Goal: Information Seeking & Learning: Learn about a topic

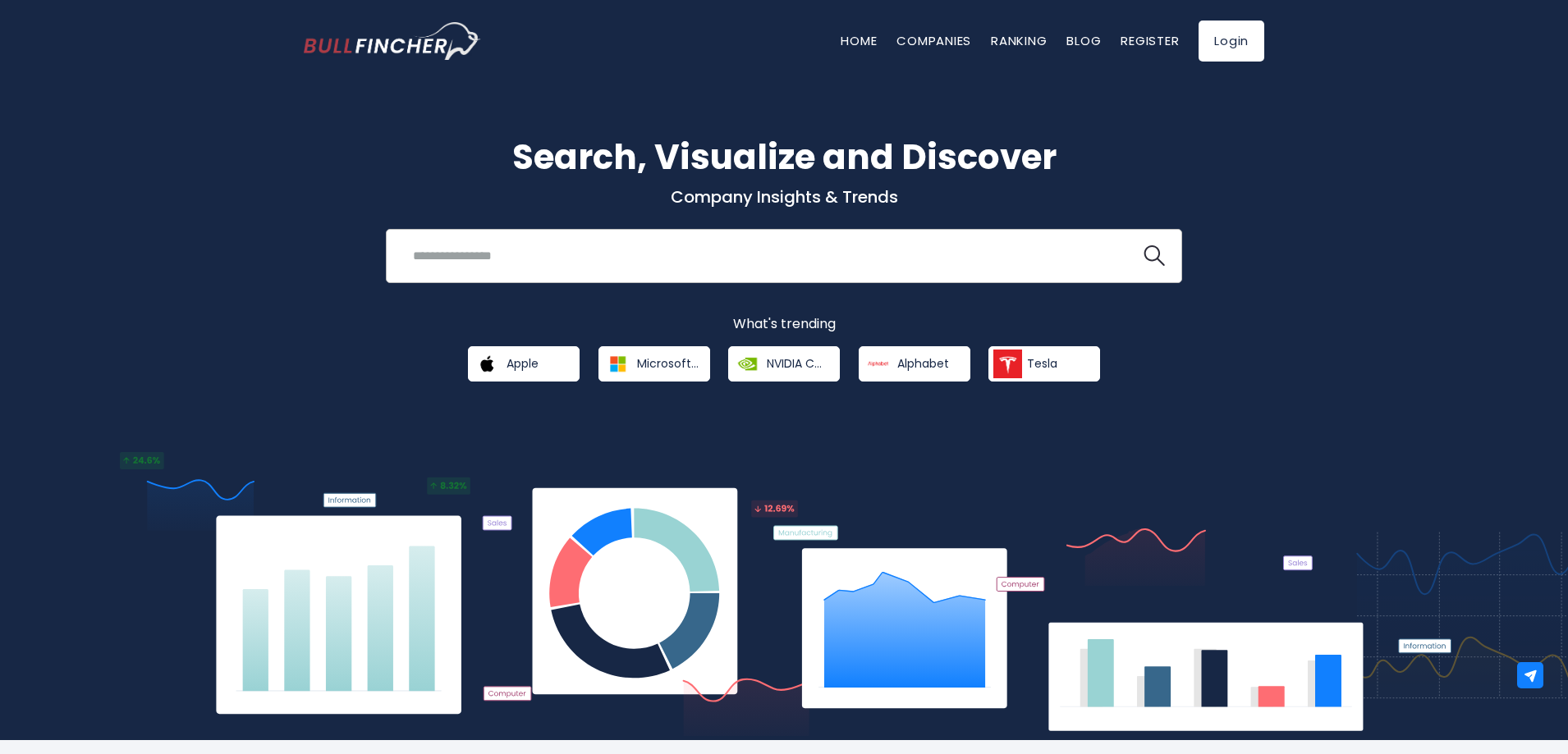
click at [483, 255] on input "search" at bounding box center [763, 255] width 721 height 30
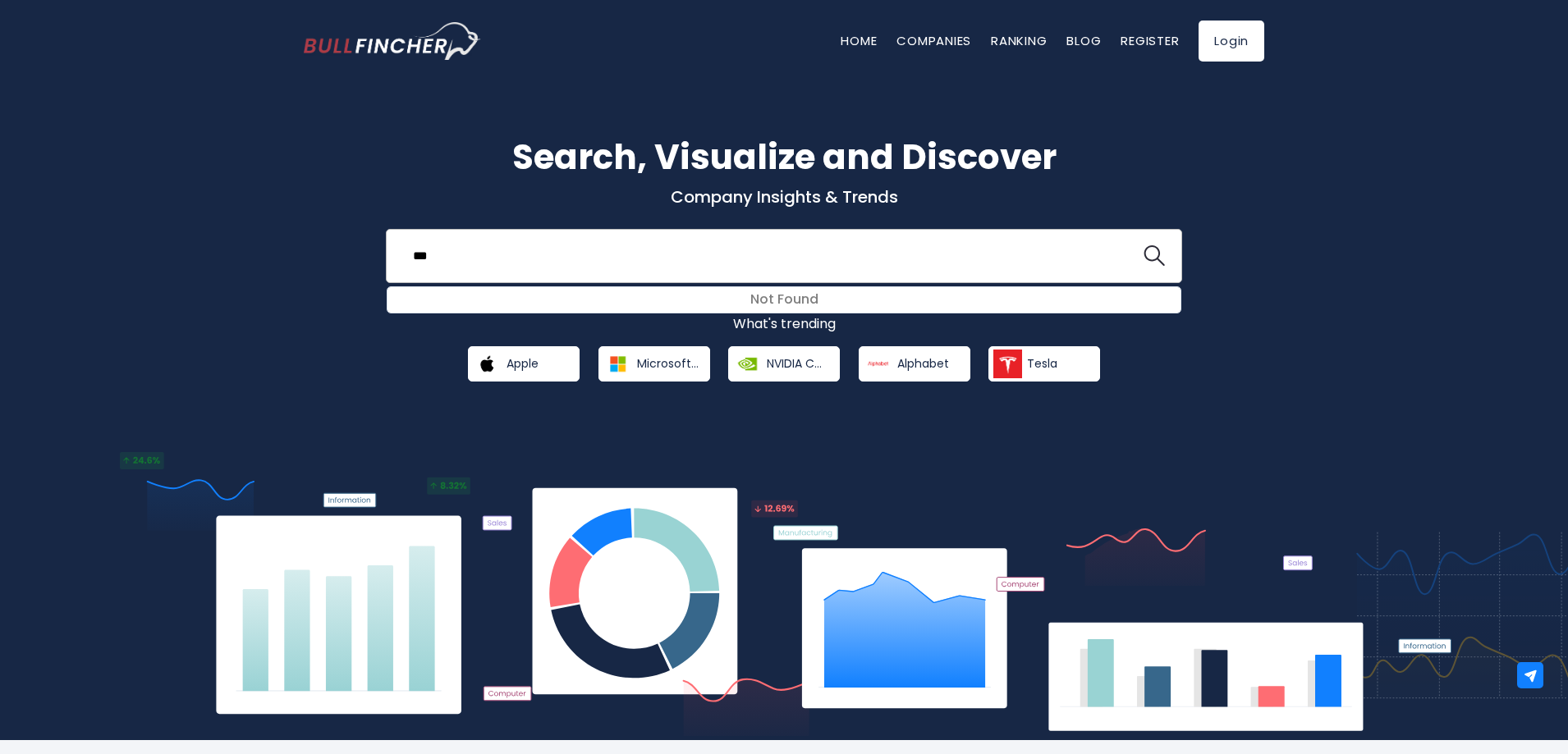
click at [1144, 245] on button at bounding box center [1155, 256] width 21 height 21
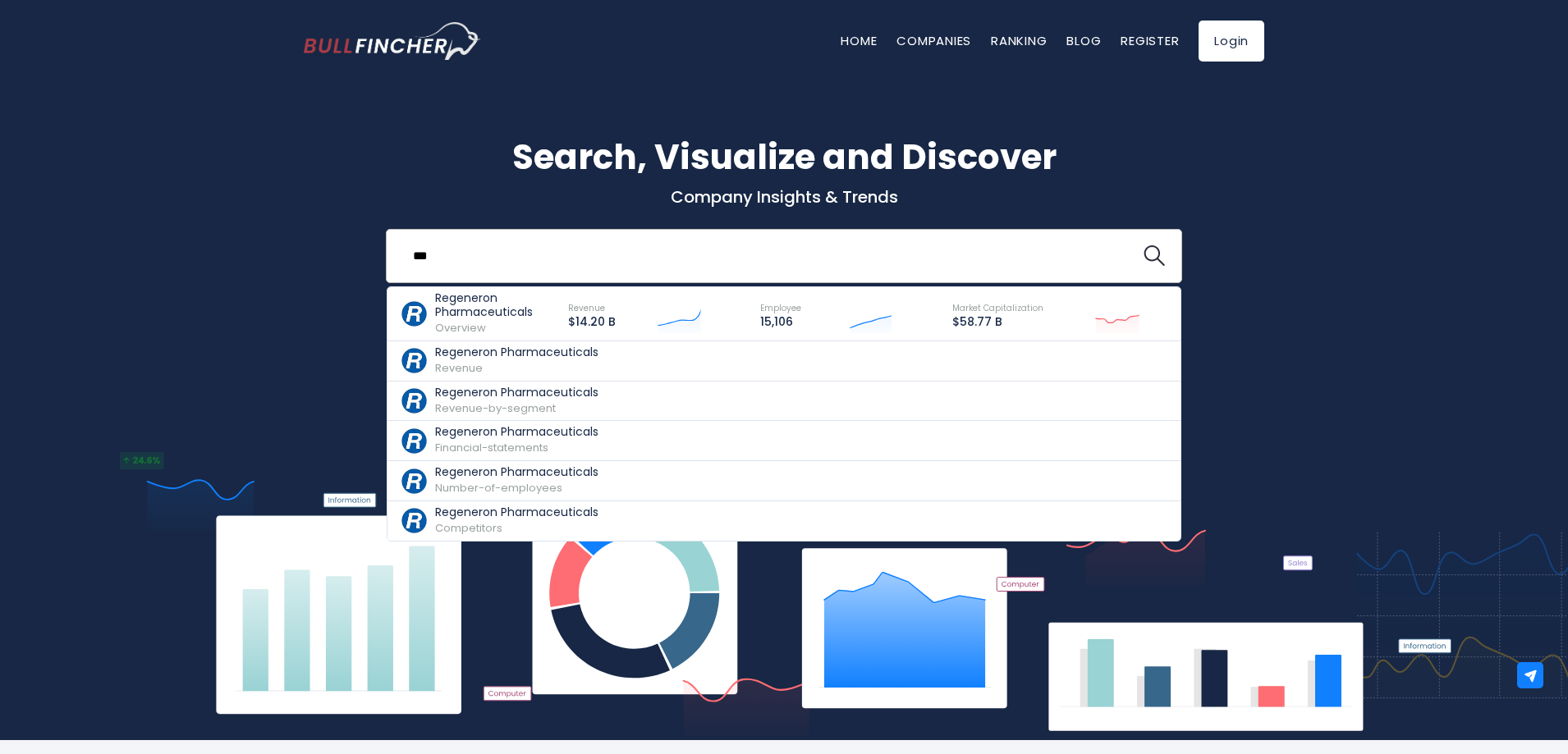
click at [1144, 245] on button at bounding box center [1155, 256] width 21 height 21
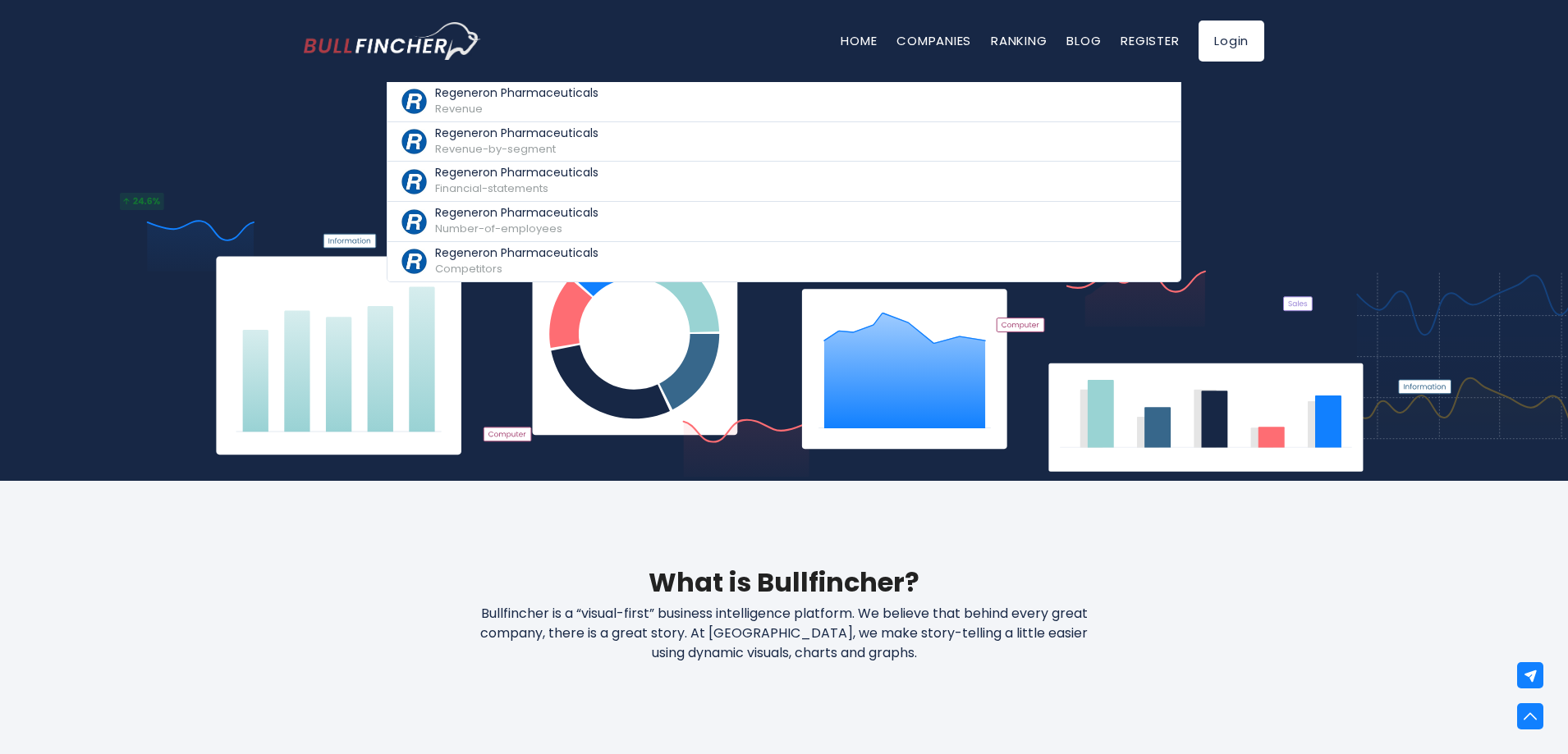
scroll to position [249, 0]
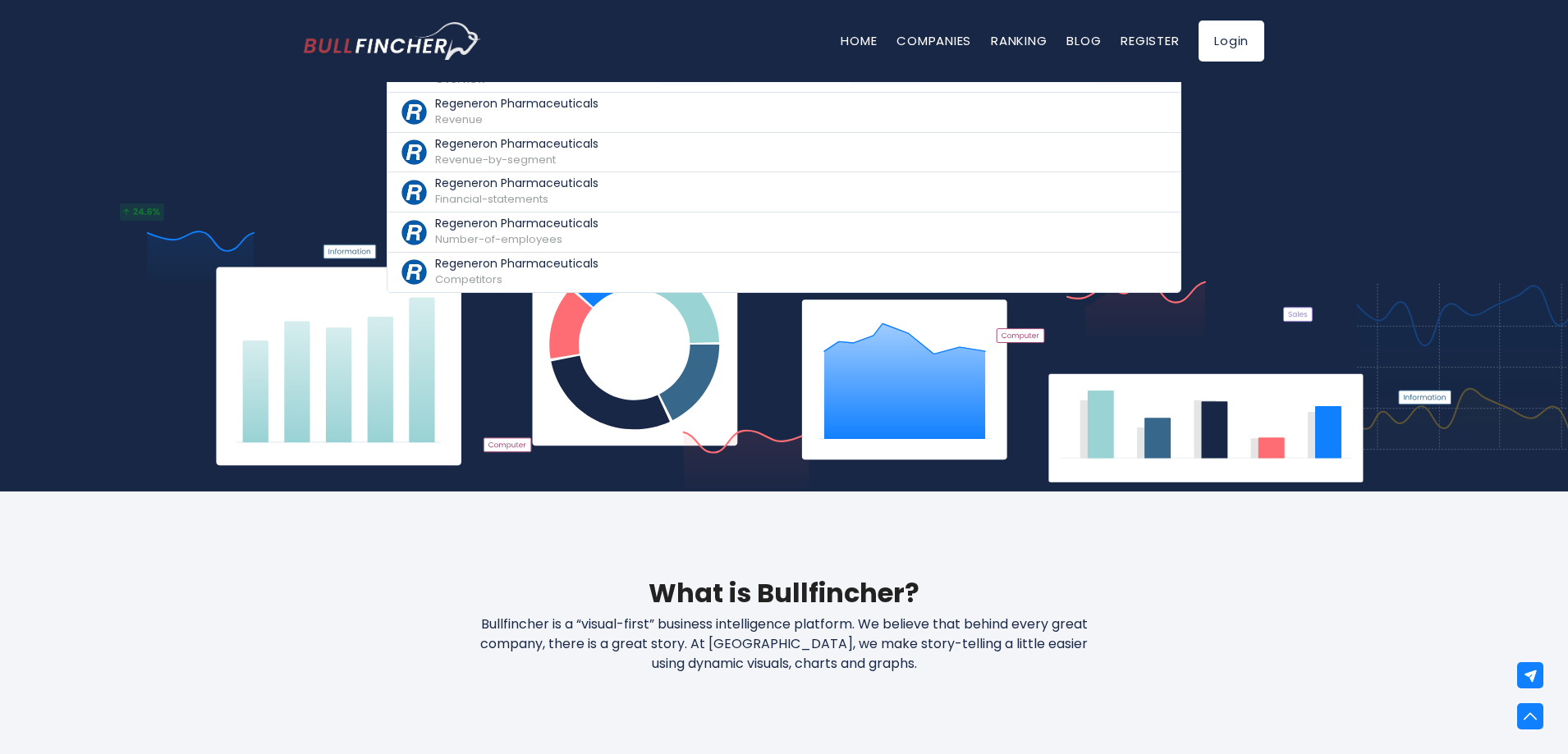
type input "*"
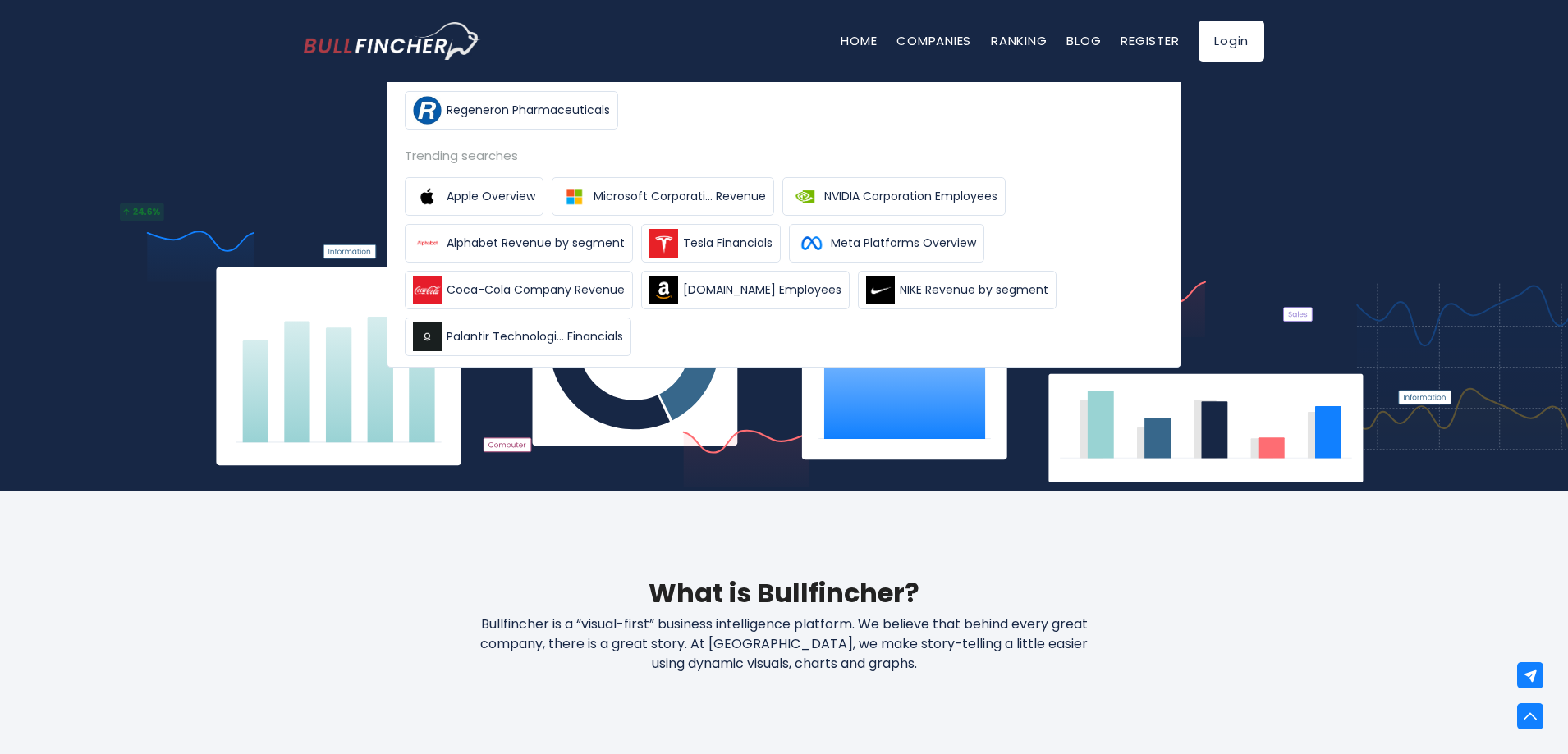
click at [331, 79] on div "Home Companies Ranking Blog Register Login" at bounding box center [784, 41] width 961 height 82
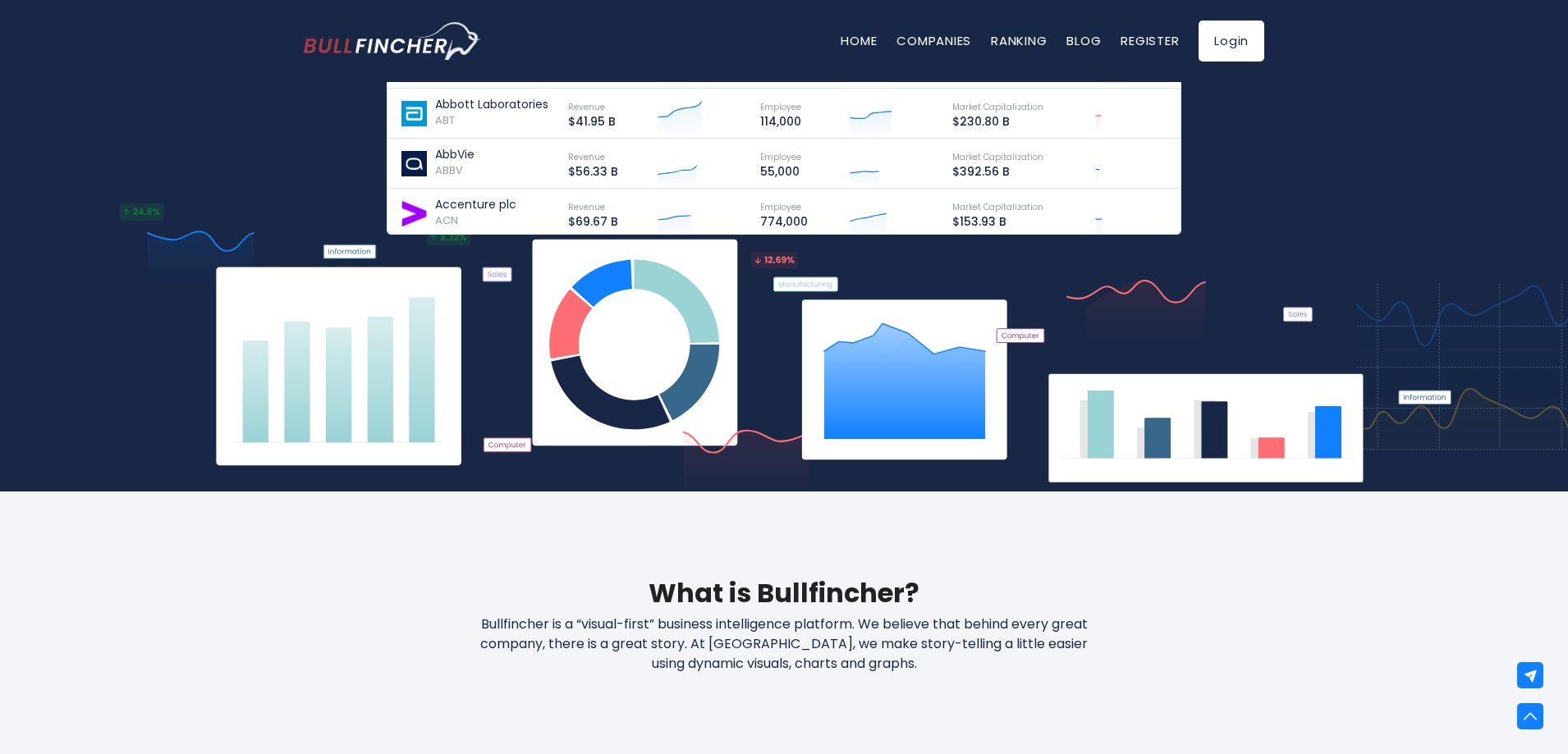
click at [346, 51] on img "Go to homepage" at bounding box center [392, 41] width 177 height 38
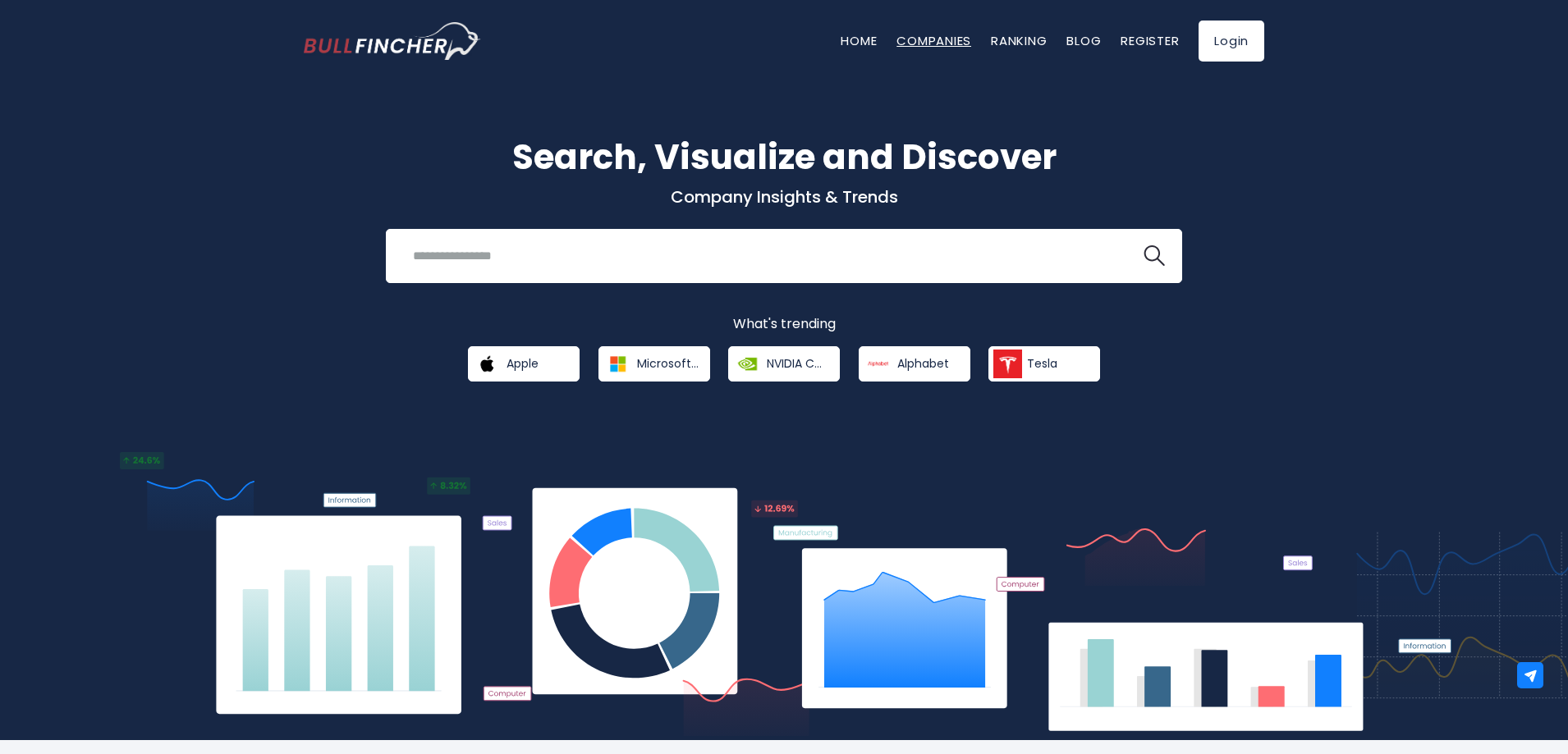
click at [931, 45] on link "Companies" at bounding box center [934, 40] width 75 height 17
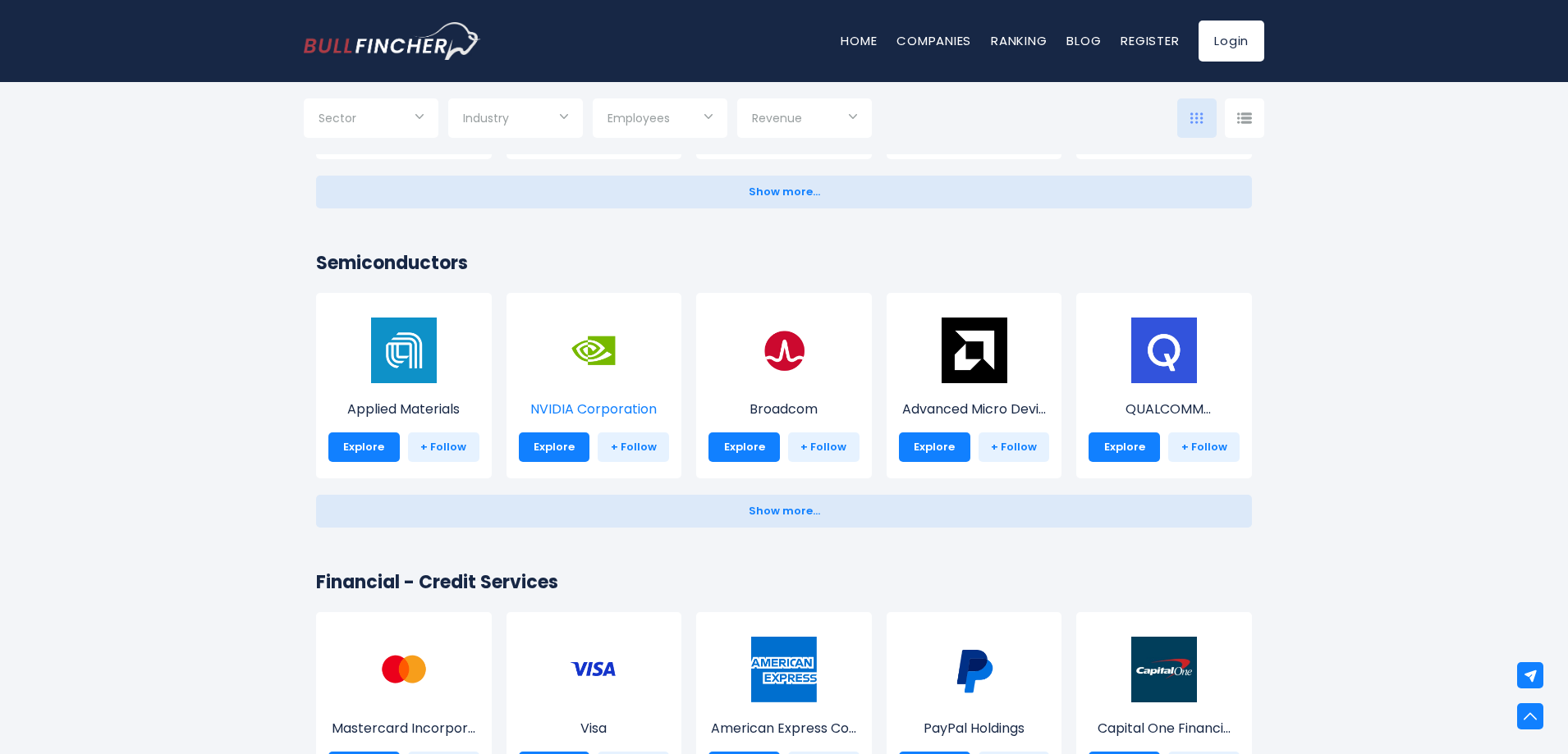
scroll to position [1970, 0]
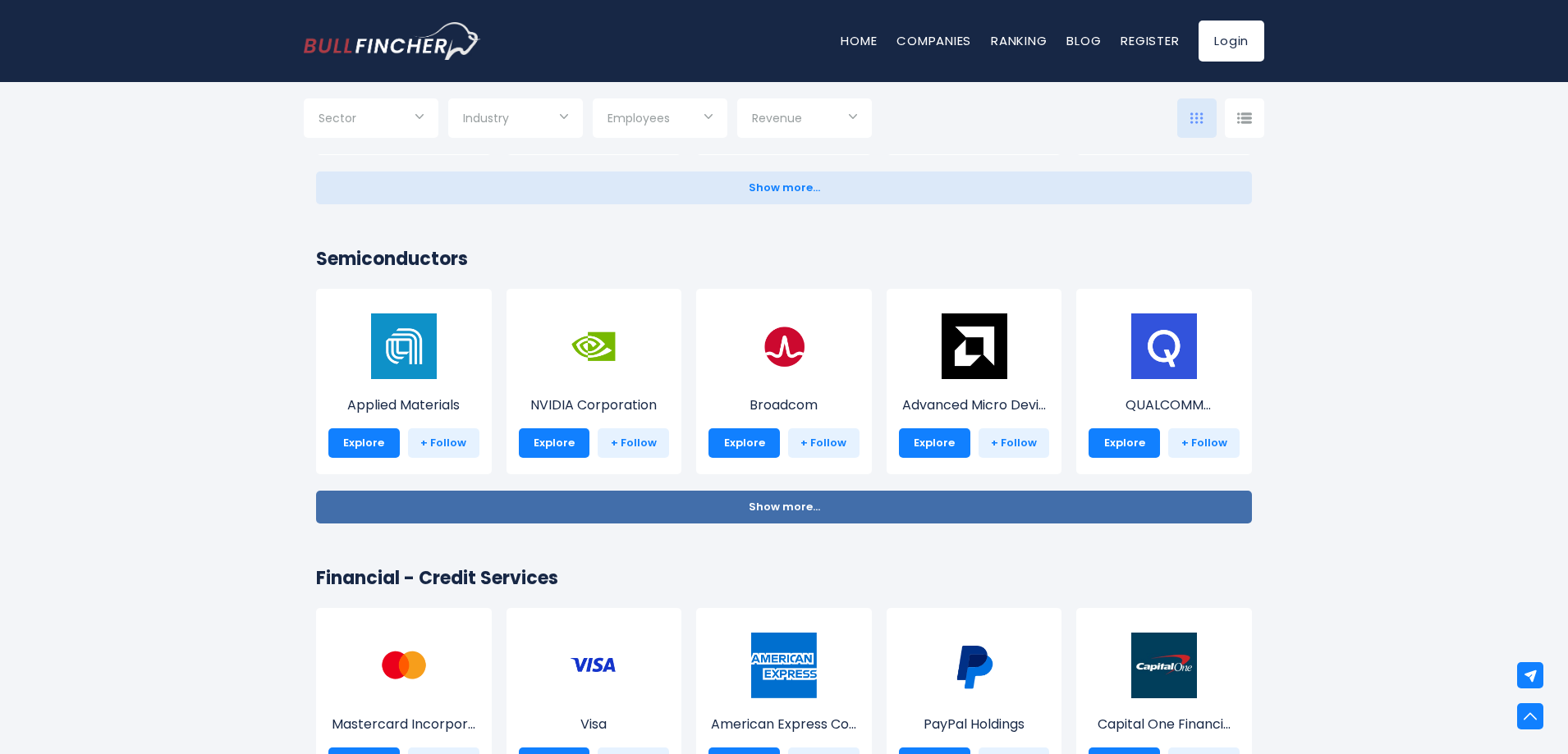
click at [778, 512] on span "Show more..." at bounding box center [784, 507] width 72 height 12
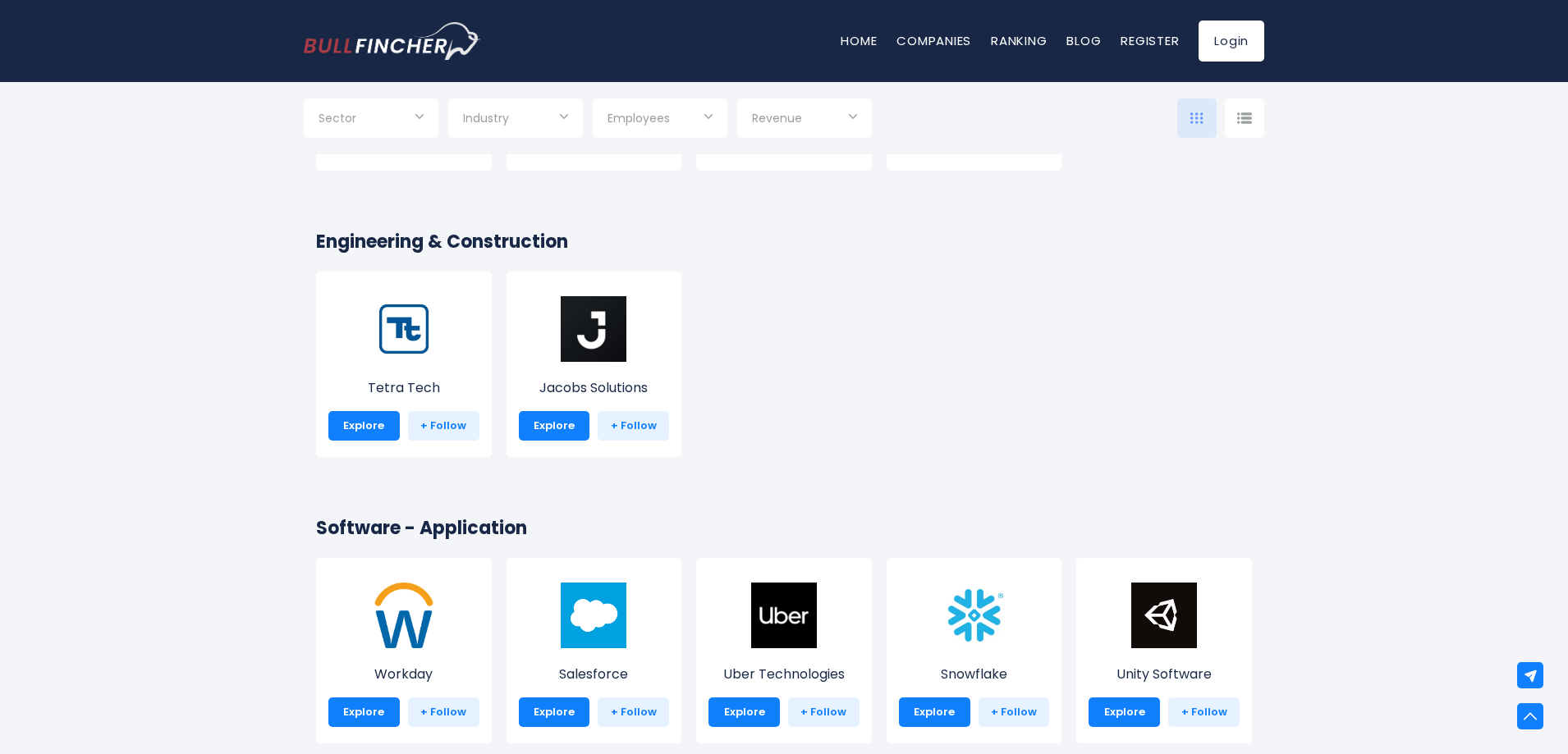
scroll to position [3529, 0]
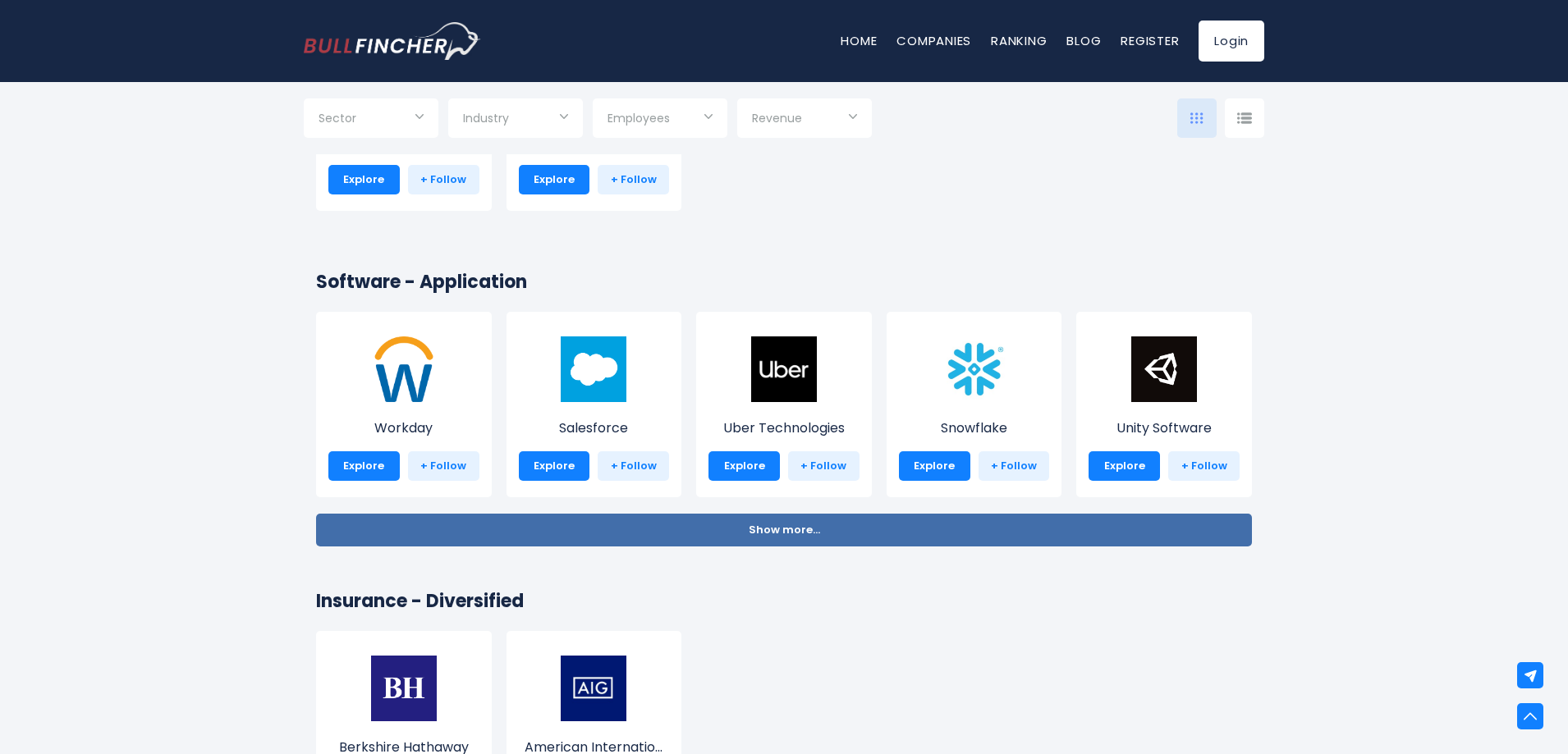
click at [726, 531] on button "Show more... Show less..." at bounding box center [784, 530] width 936 height 33
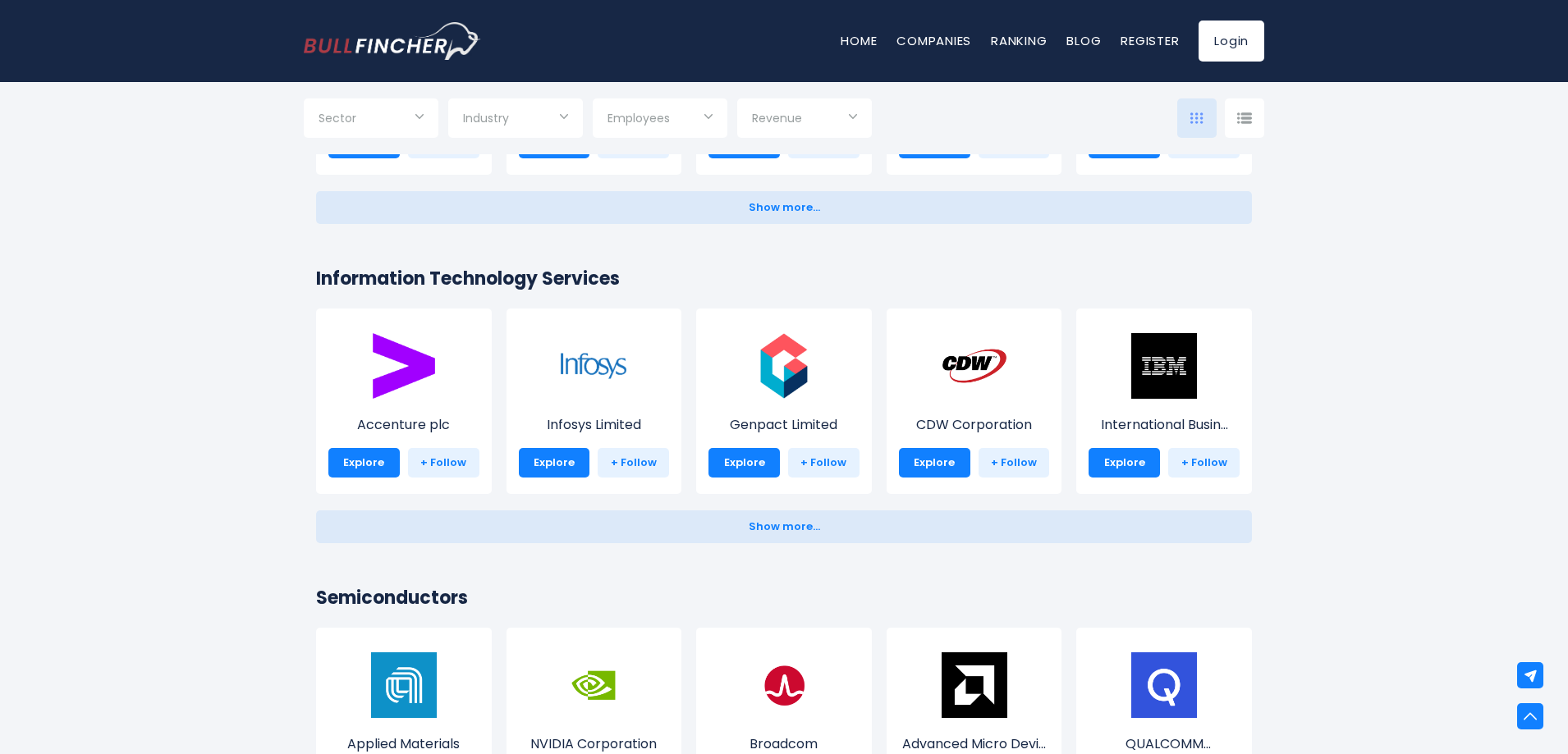
scroll to position [1622, 0]
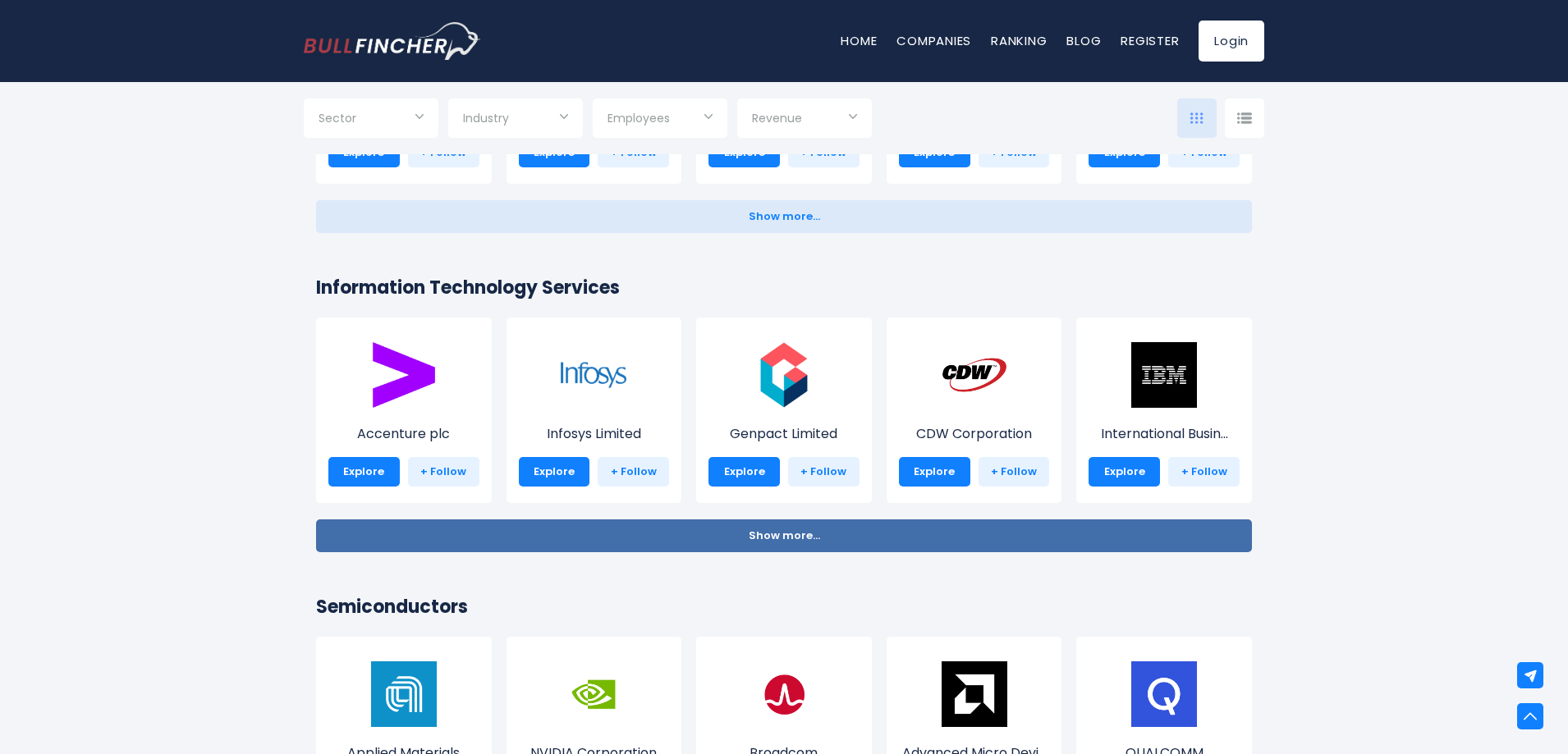
click at [813, 521] on button "Show more... Show less..." at bounding box center [784, 536] width 936 height 33
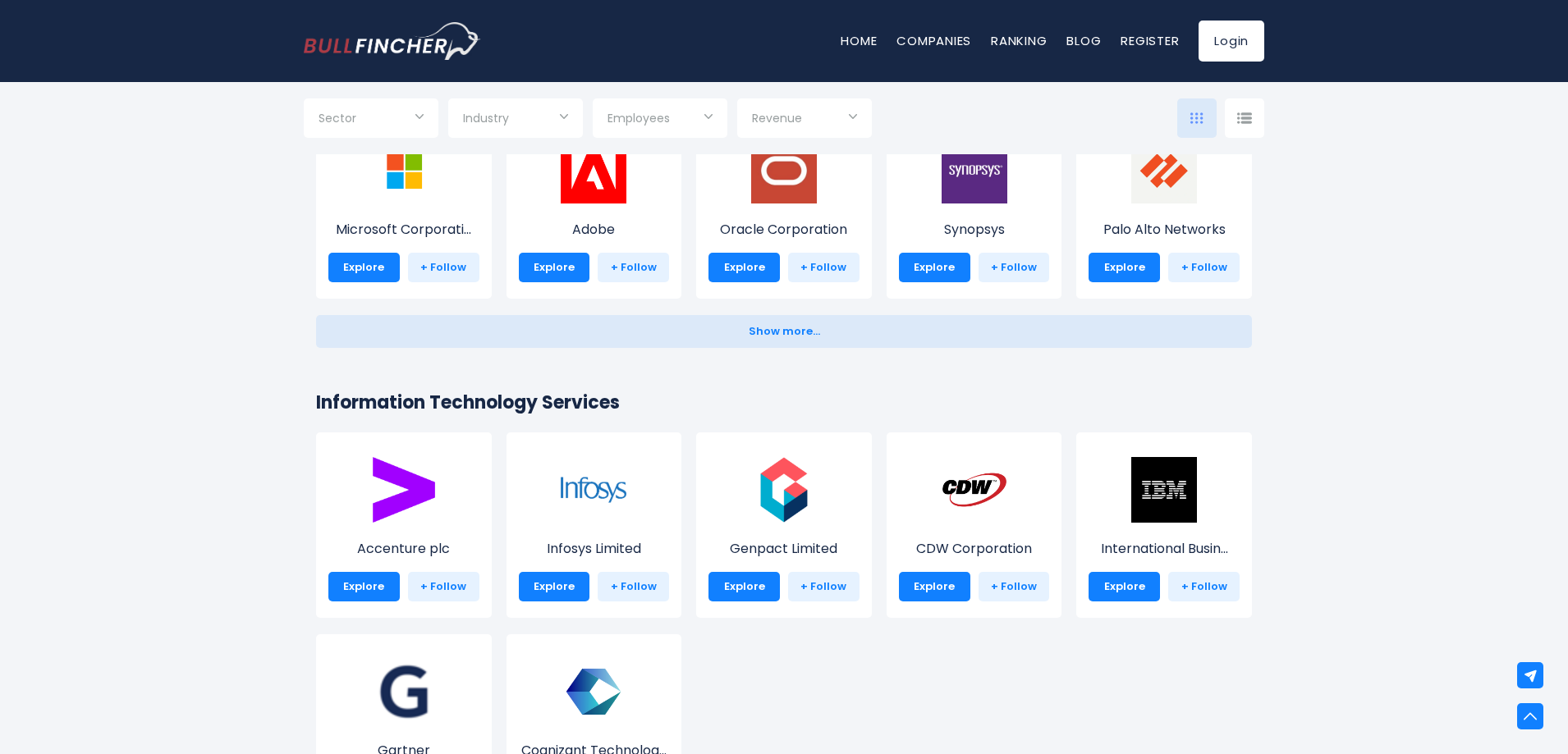
scroll to position [1375, 0]
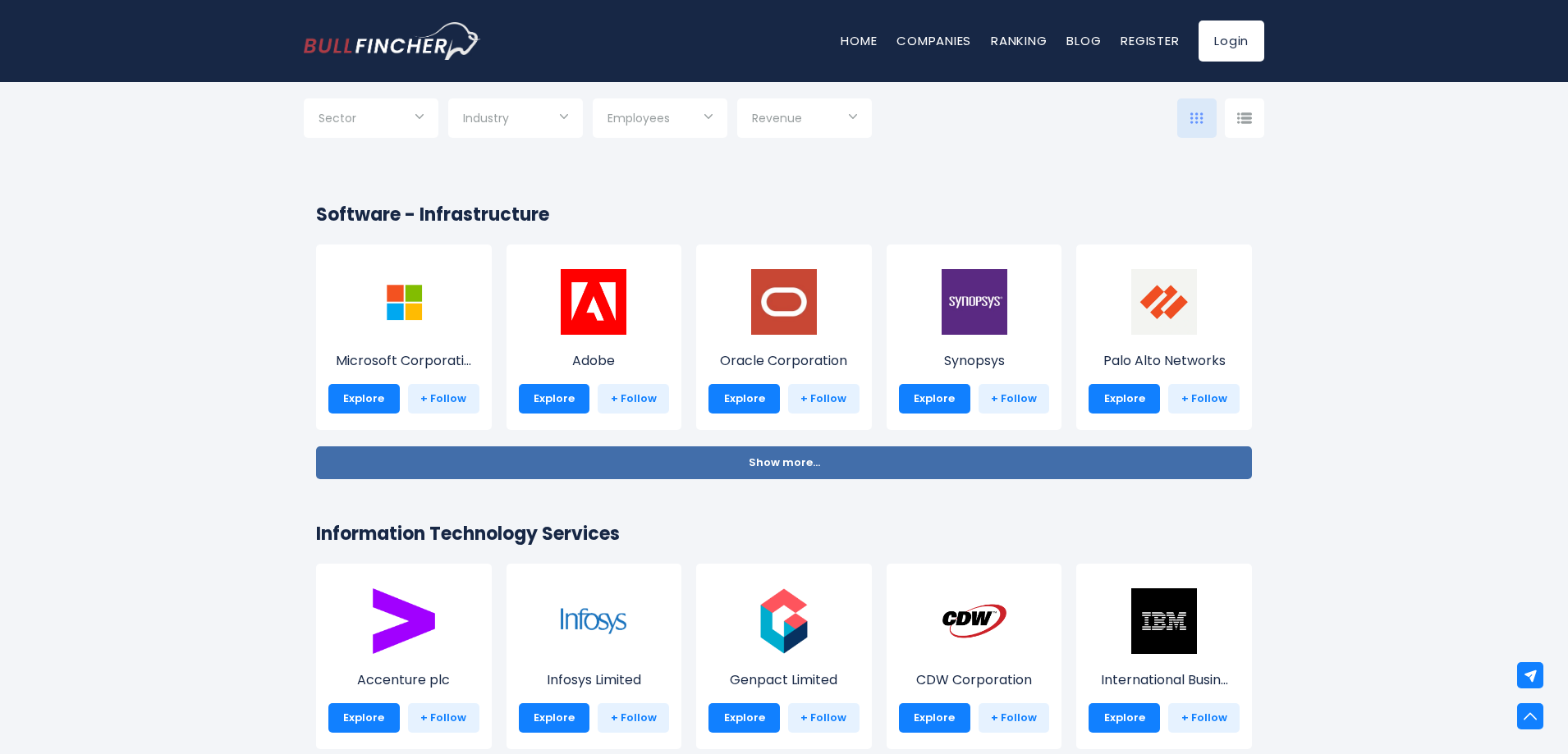
click at [777, 465] on span "Show more..." at bounding box center [784, 463] width 72 height 12
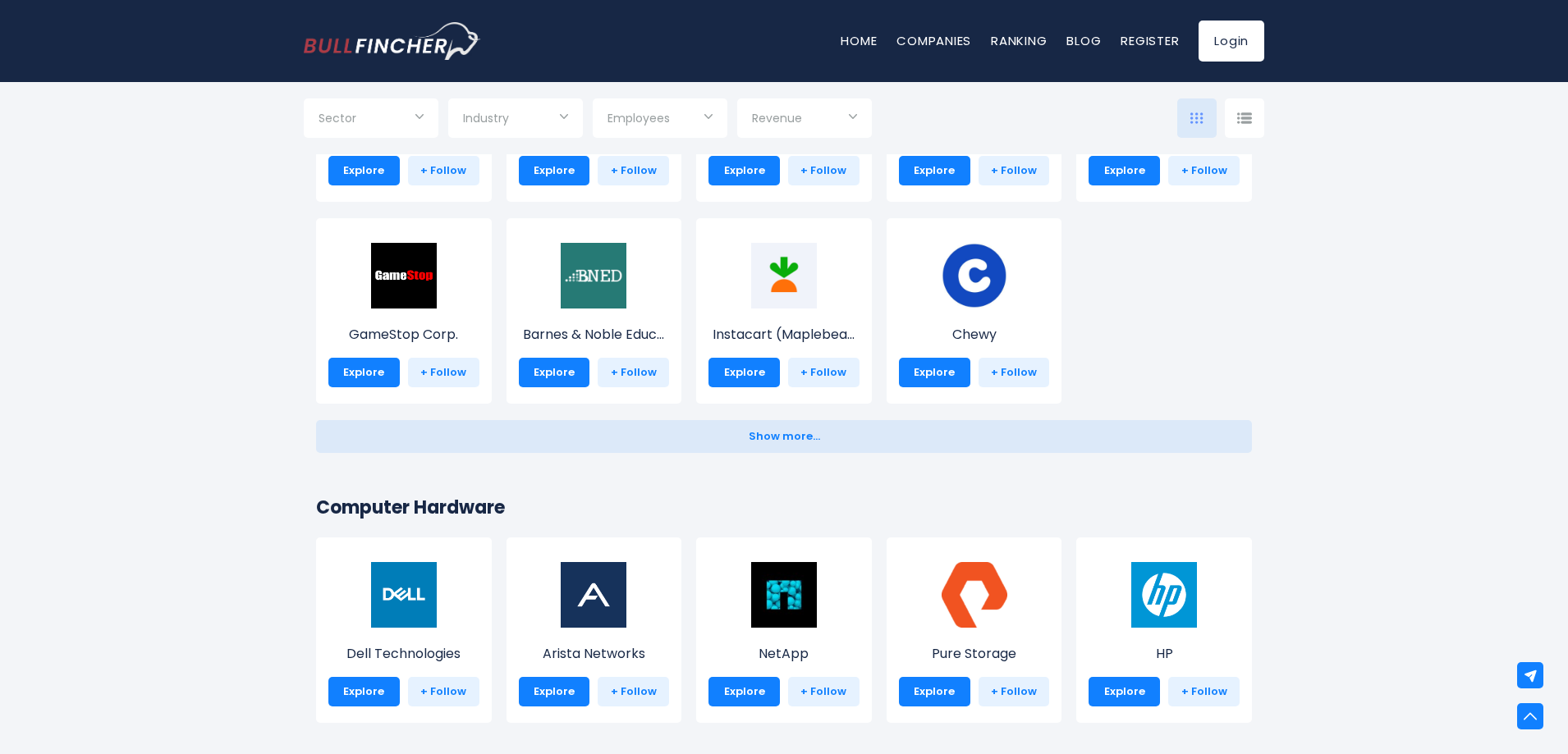
scroll to position [719, 0]
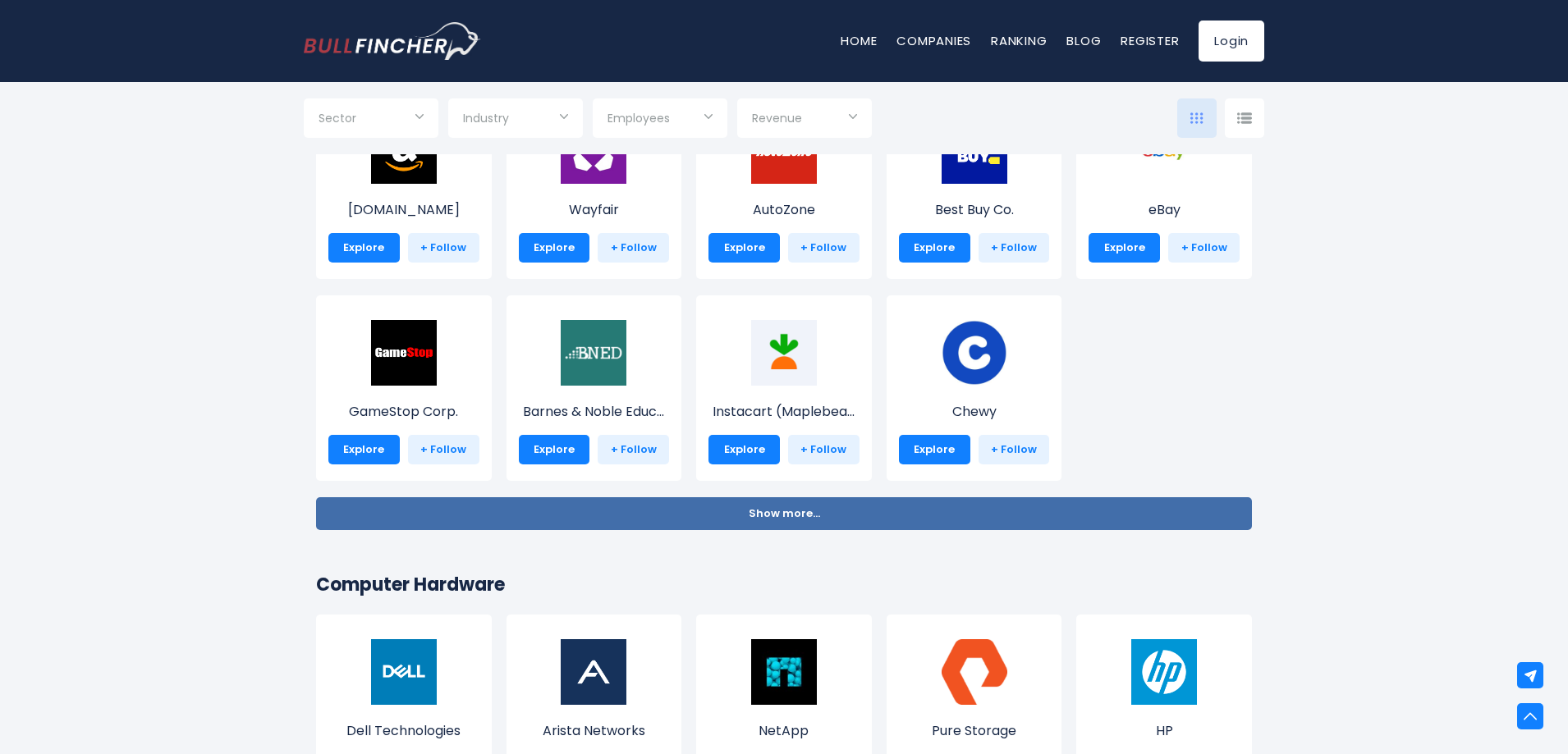
click at [830, 524] on button "Show more... Show less..." at bounding box center [784, 514] width 936 height 33
click at [812, 512] on span "Show less..." at bounding box center [784, 514] width 63 height 12
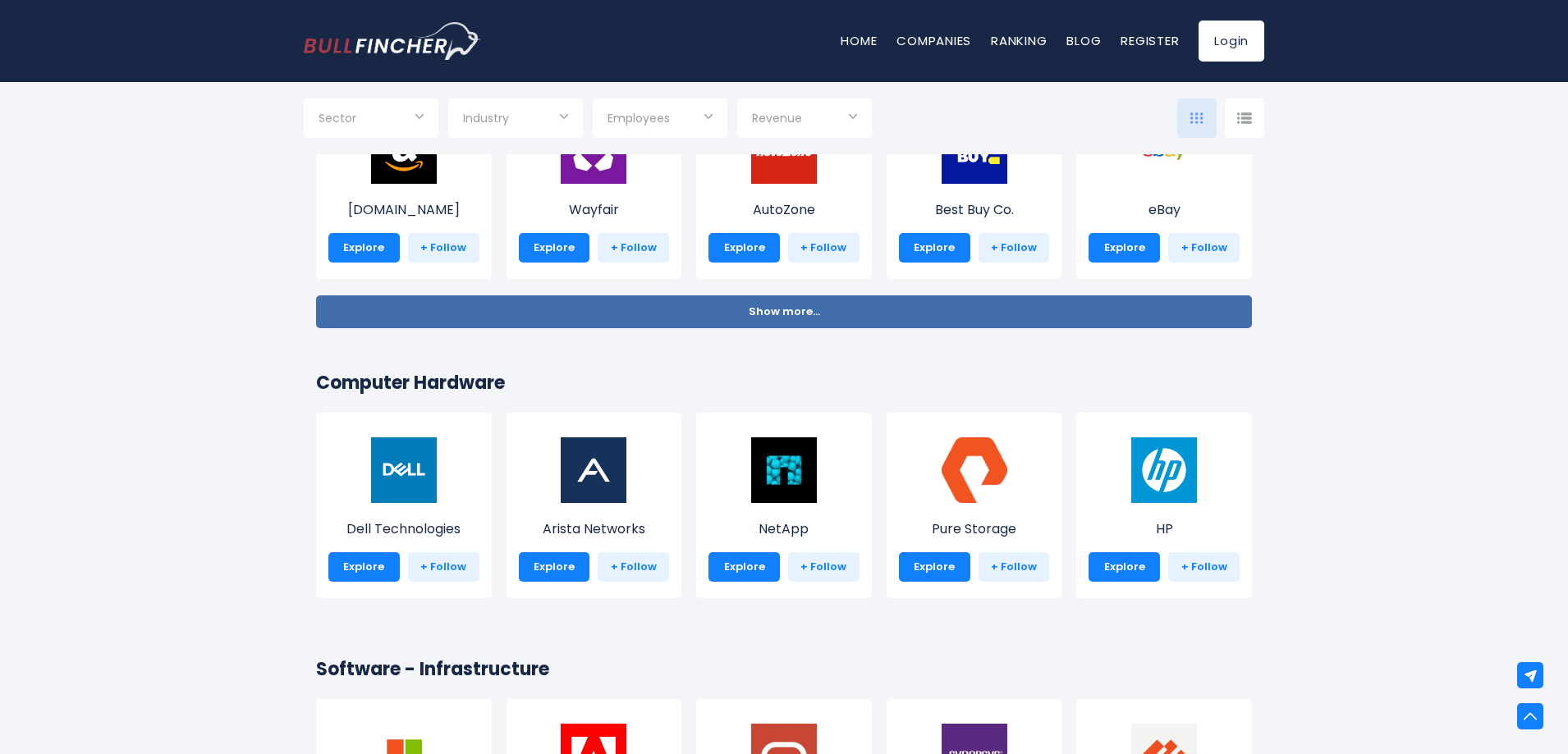
click at [792, 306] on span "Show more..." at bounding box center [784, 312] width 72 height 12
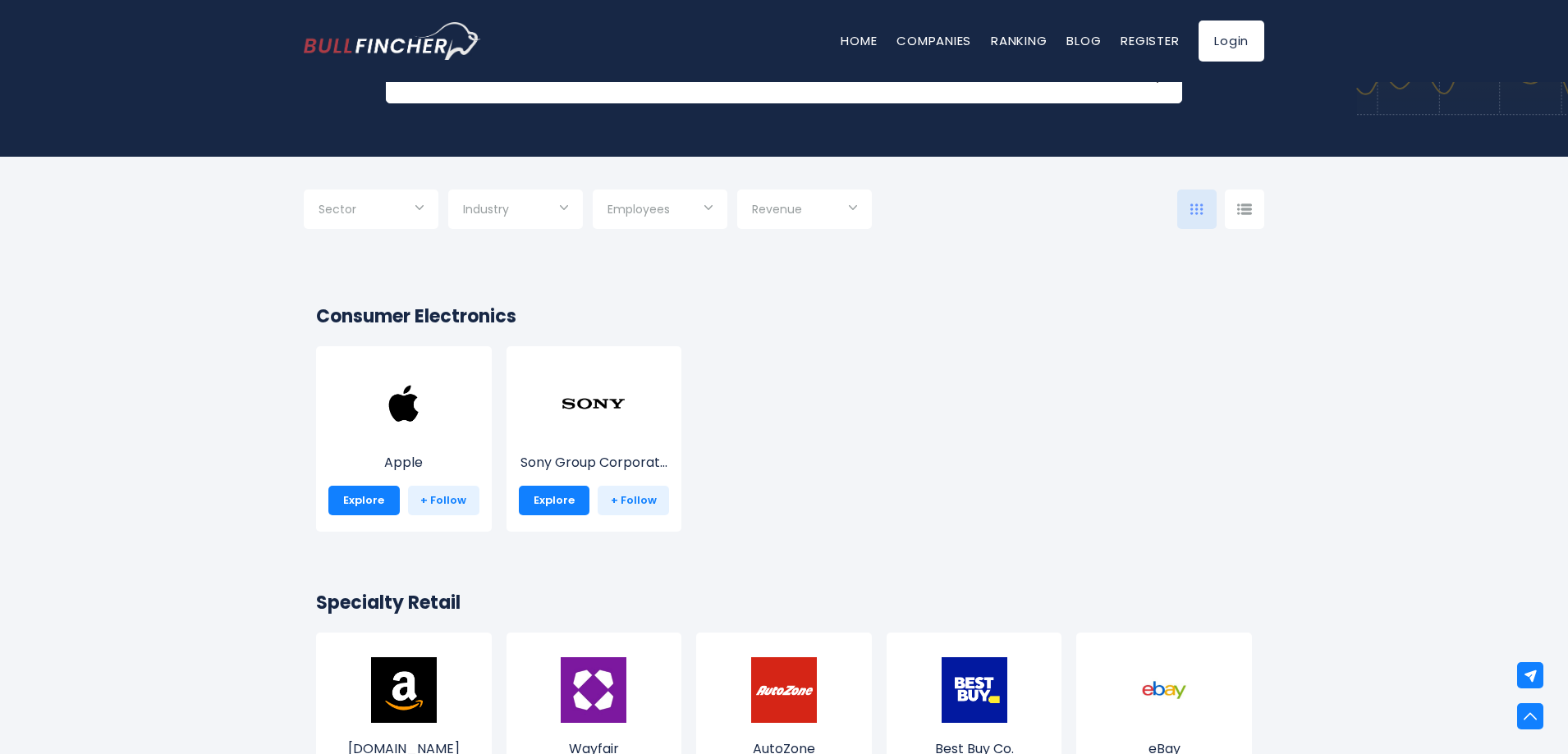
scroll to position [144, 0]
